Goal: Task Accomplishment & Management: Manage account settings

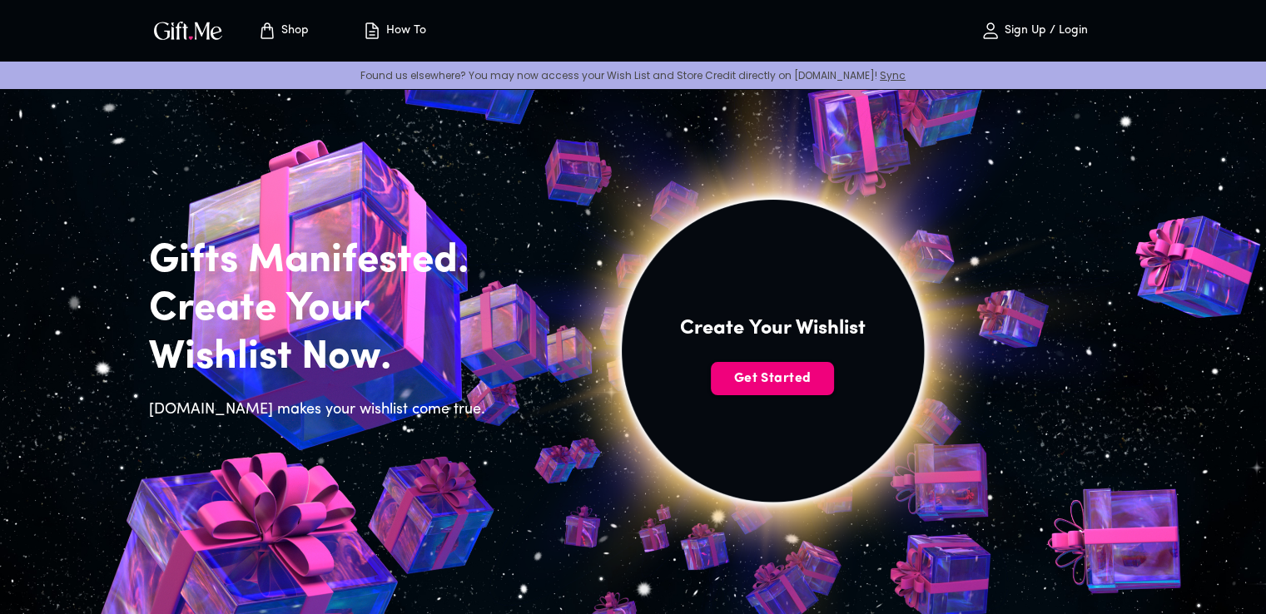
click at [781, 380] on span "Get Started" at bounding box center [772, 379] width 123 height 18
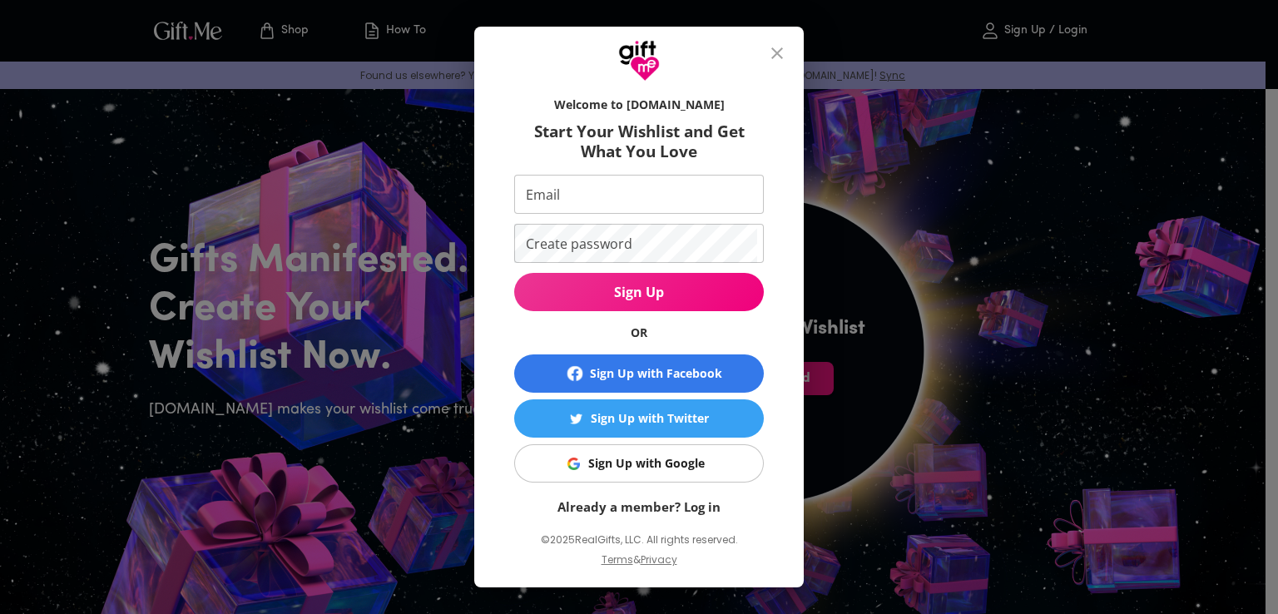
click at [653, 368] on div "Sign Up with Facebook" at bounding box center [656, 374] width 132 height 18
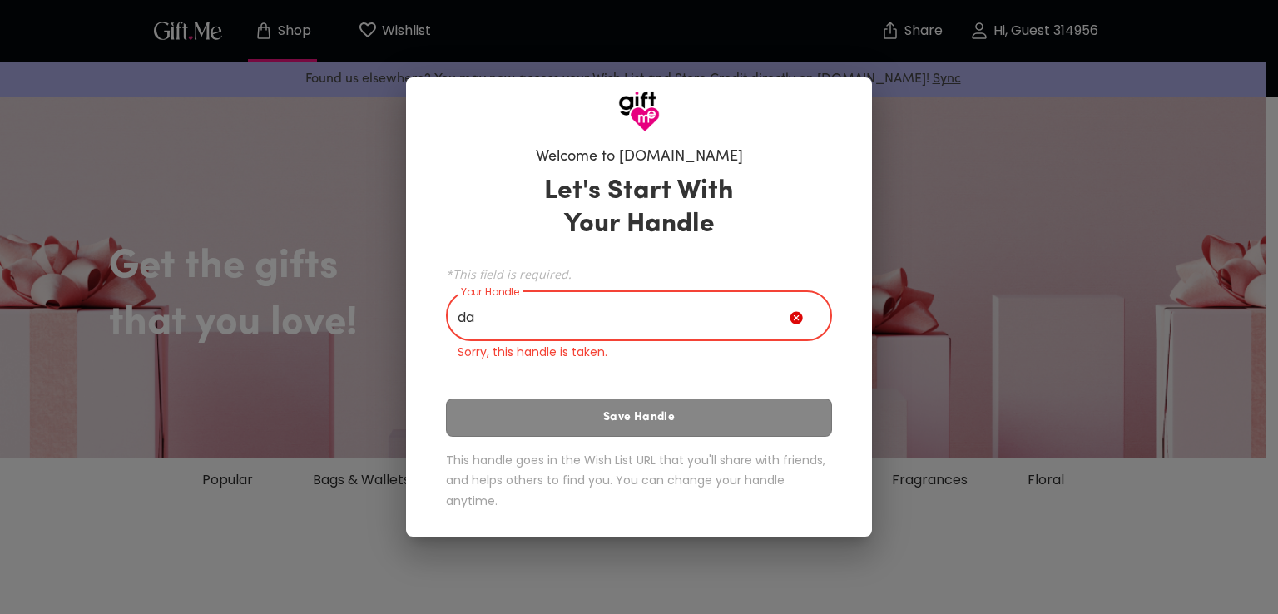
type input "d"
click at [791, 317] on div "gift Your Handle" at bounding box center [639, 318] width 386 height 47
click at [812, 306] on div "gift Your Handle" at bounding box center [639, 318] width 386 height 47
click at [800, 316] on icon at bounding box center [796, 317] width 12 height 12
click at [798, 320] on icon at bounding box center [796, 317] width 12 height 12
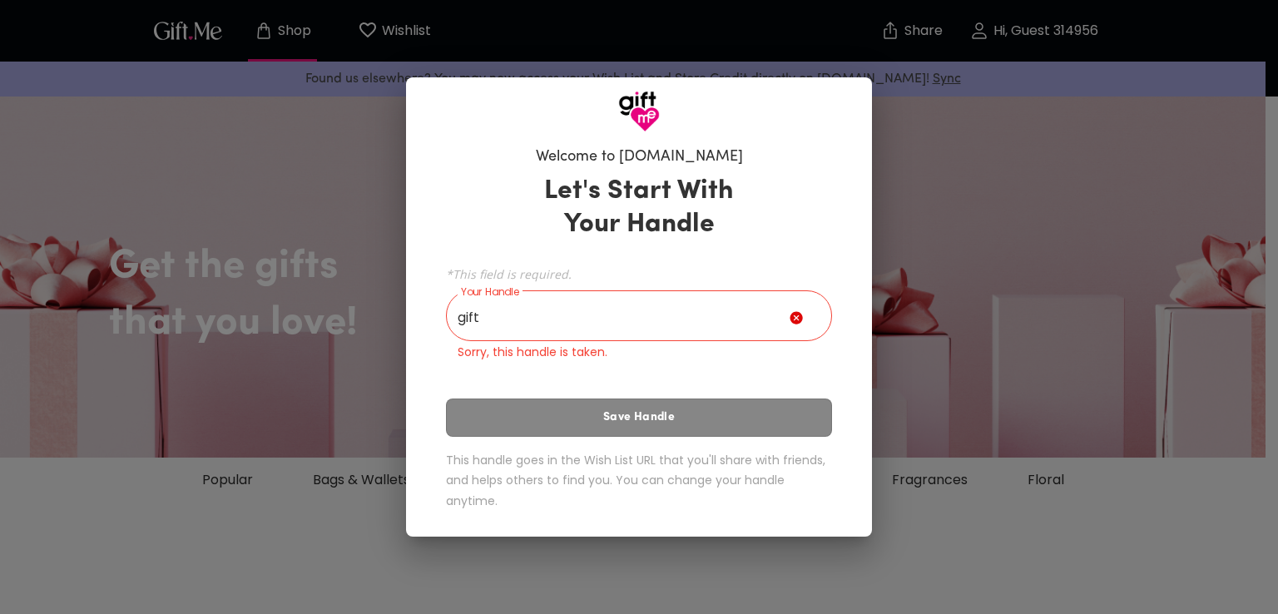
click at [598, 325] on input "gift" at bounding box center [618, 318] width 344 height 47
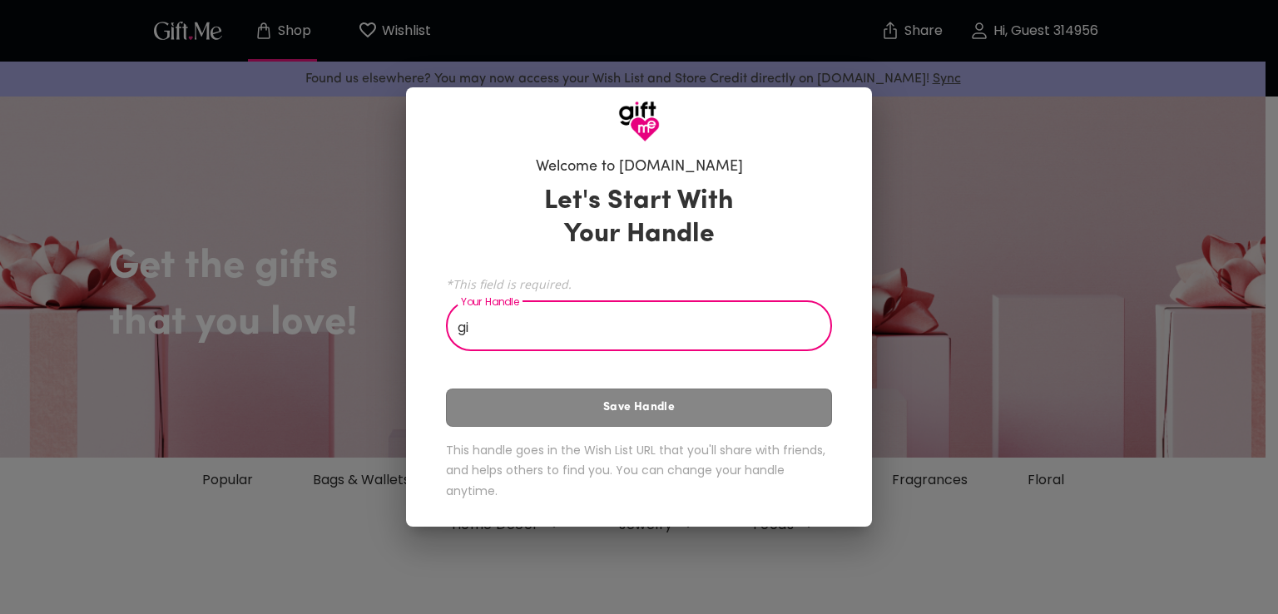
type input "g"
click at [695, 324] on input "Your Handle" at bounding box center [630, 328] width 368 height 47
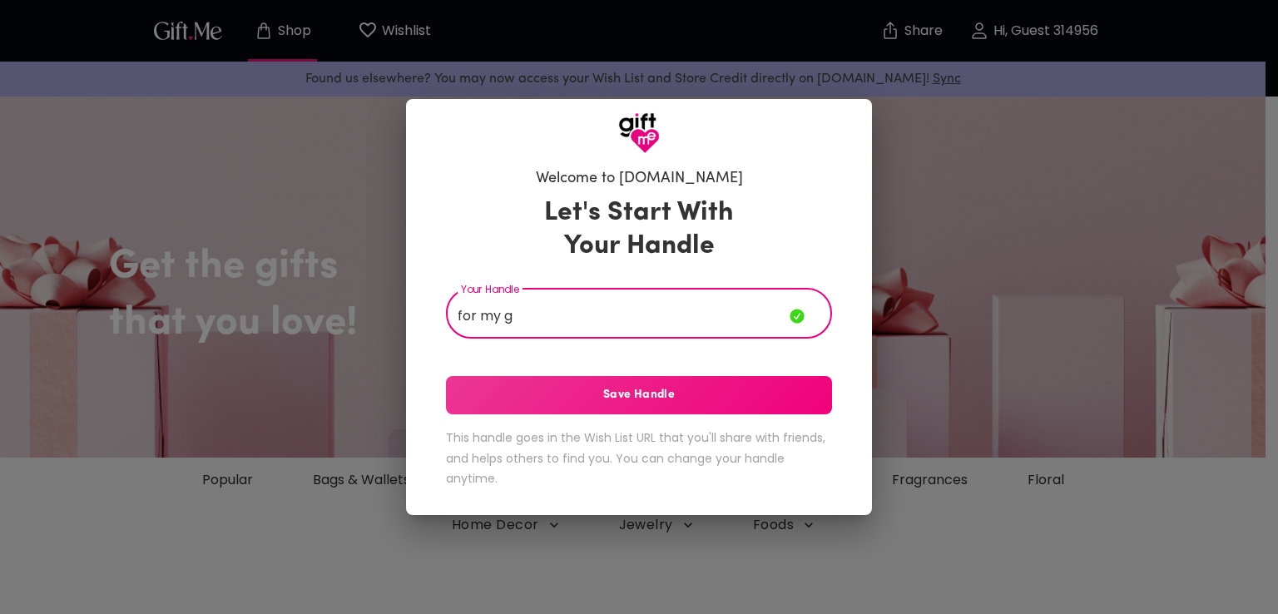
type input "for my g"
click at [609, 384] on button "Save Handle" at bounding box center [639, 395] width 386 height 38
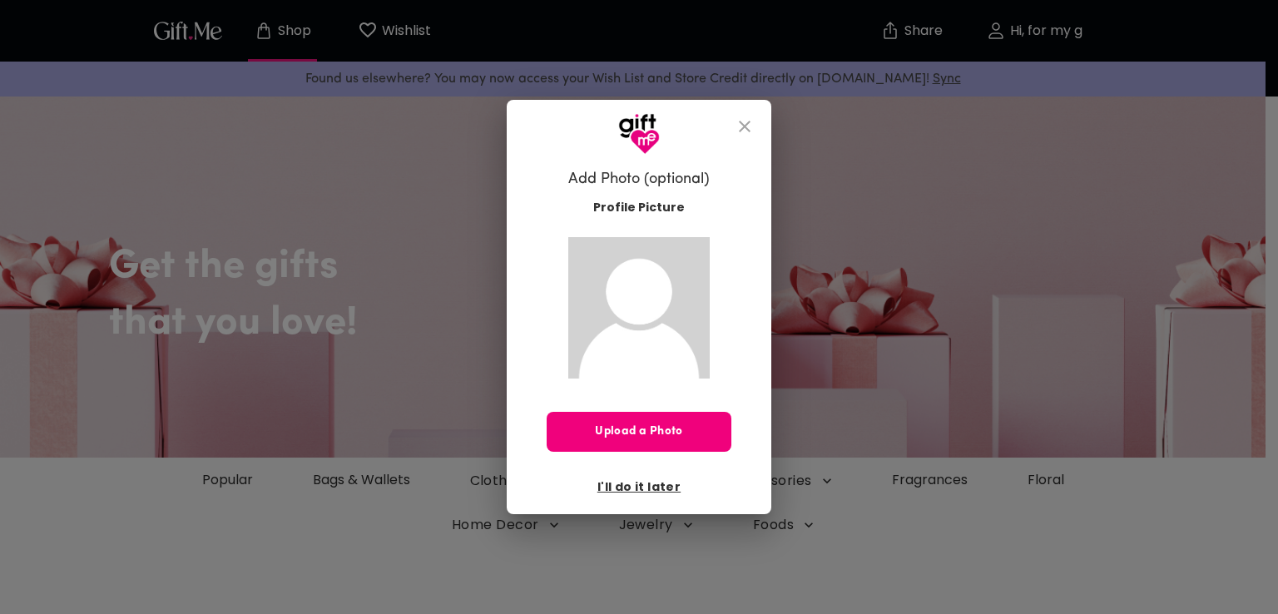
click at [689, 434] on span "Upload a Photo" at bounding box center [639, 432] width 185 height 18
click at [752, 118] on icon "close" at bounding box center [745, 127] width 20 height 20
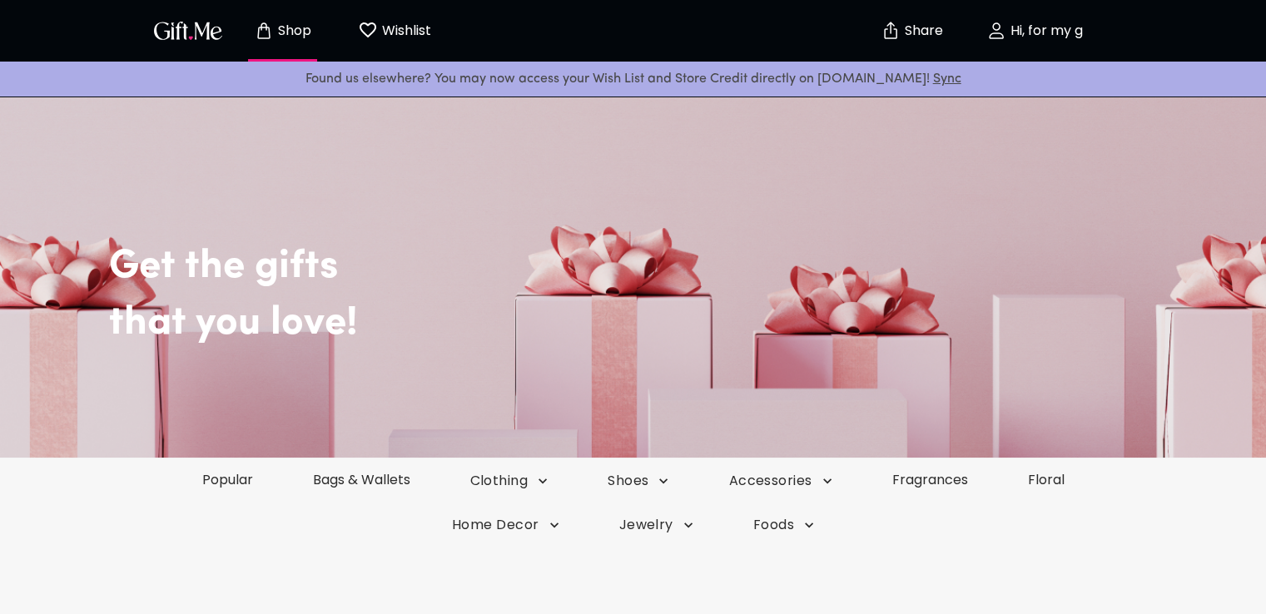
click at [752, 119] on div "Get the gifts that you love!" at bounding box center [633, 275] width 1199 height 366
